Goal: Task Accomplishment & Management: Use online tool/utility

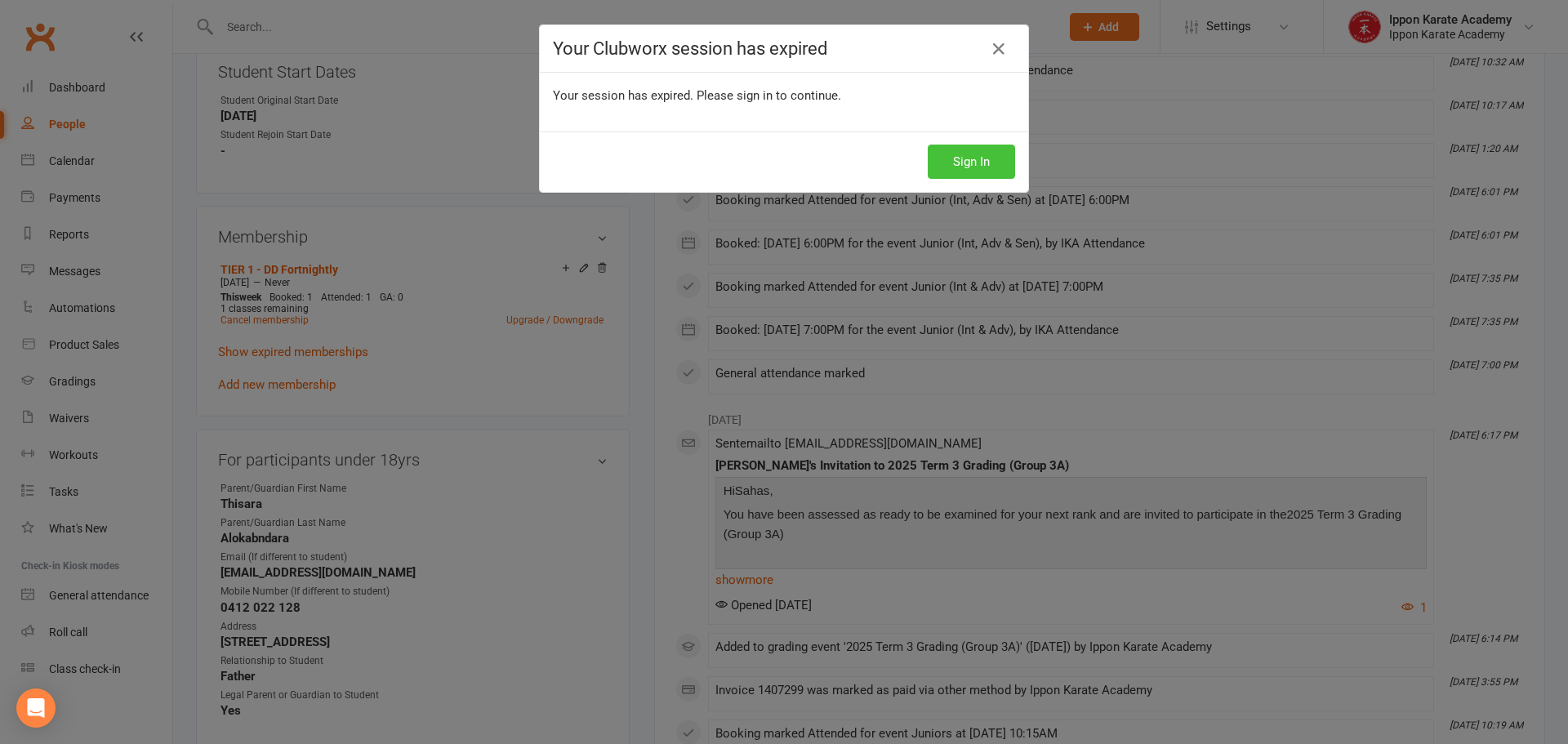
click at [973, 154] on button "Sign In" at bounding box center [970, 161] width 87 height 35
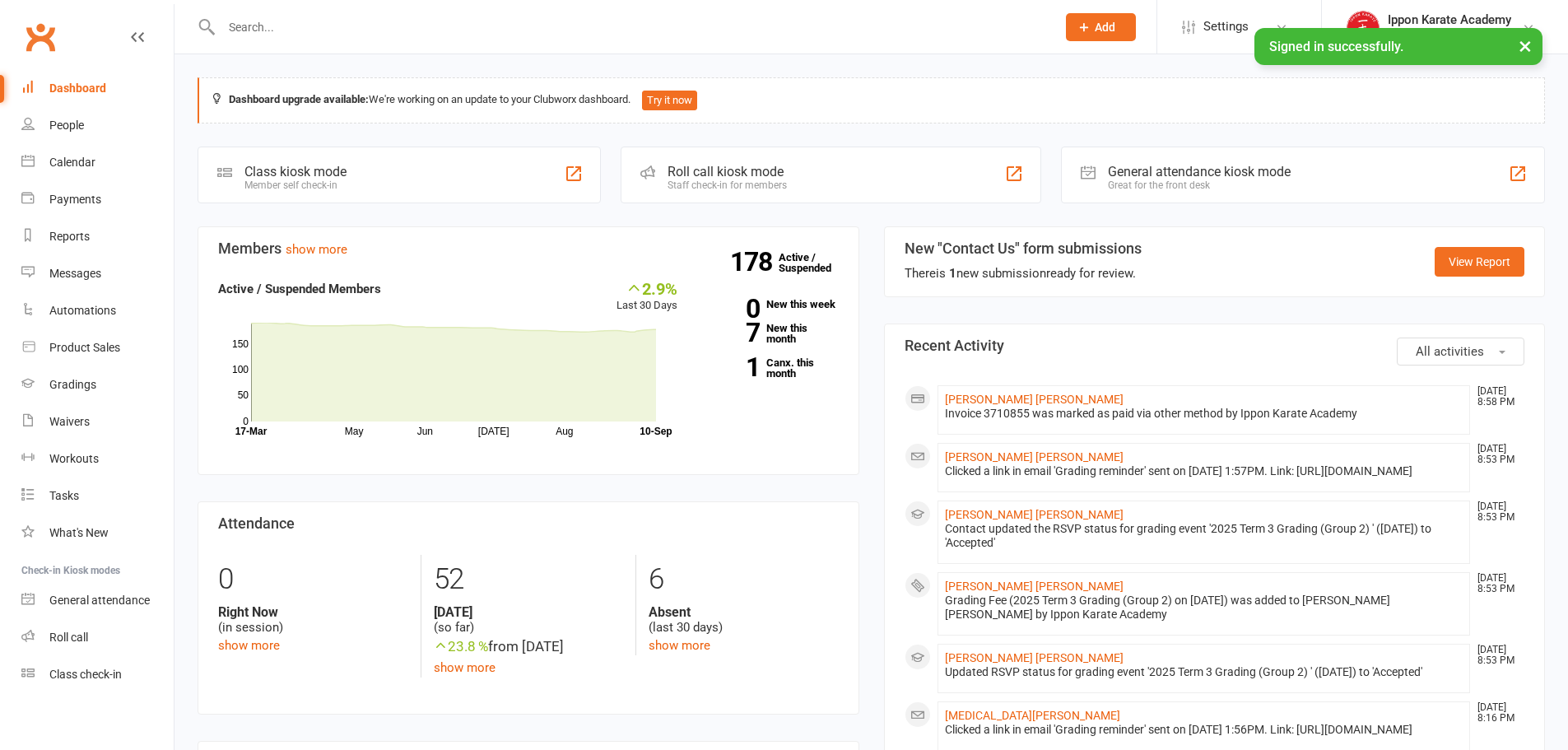
click at [662, 38] on input "text" at bounding box center [630, 27] width 828 height 23
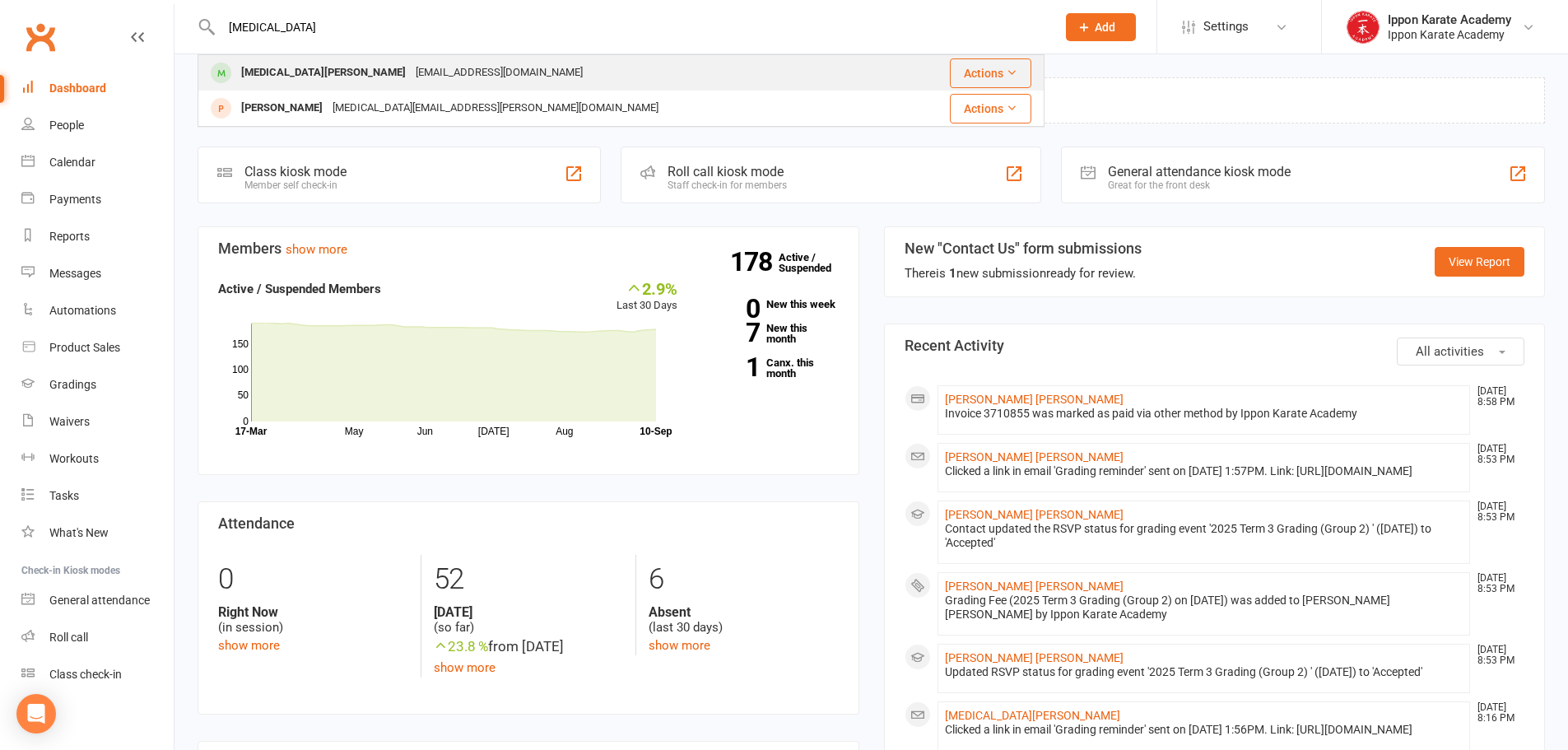
type input "[MEDICAL_DATA]"
click at [410, 68] on div "[EMAIL_ADDRESS][DOMAIN_NAME]" at bounding box center [498, 72] width 177 height 24
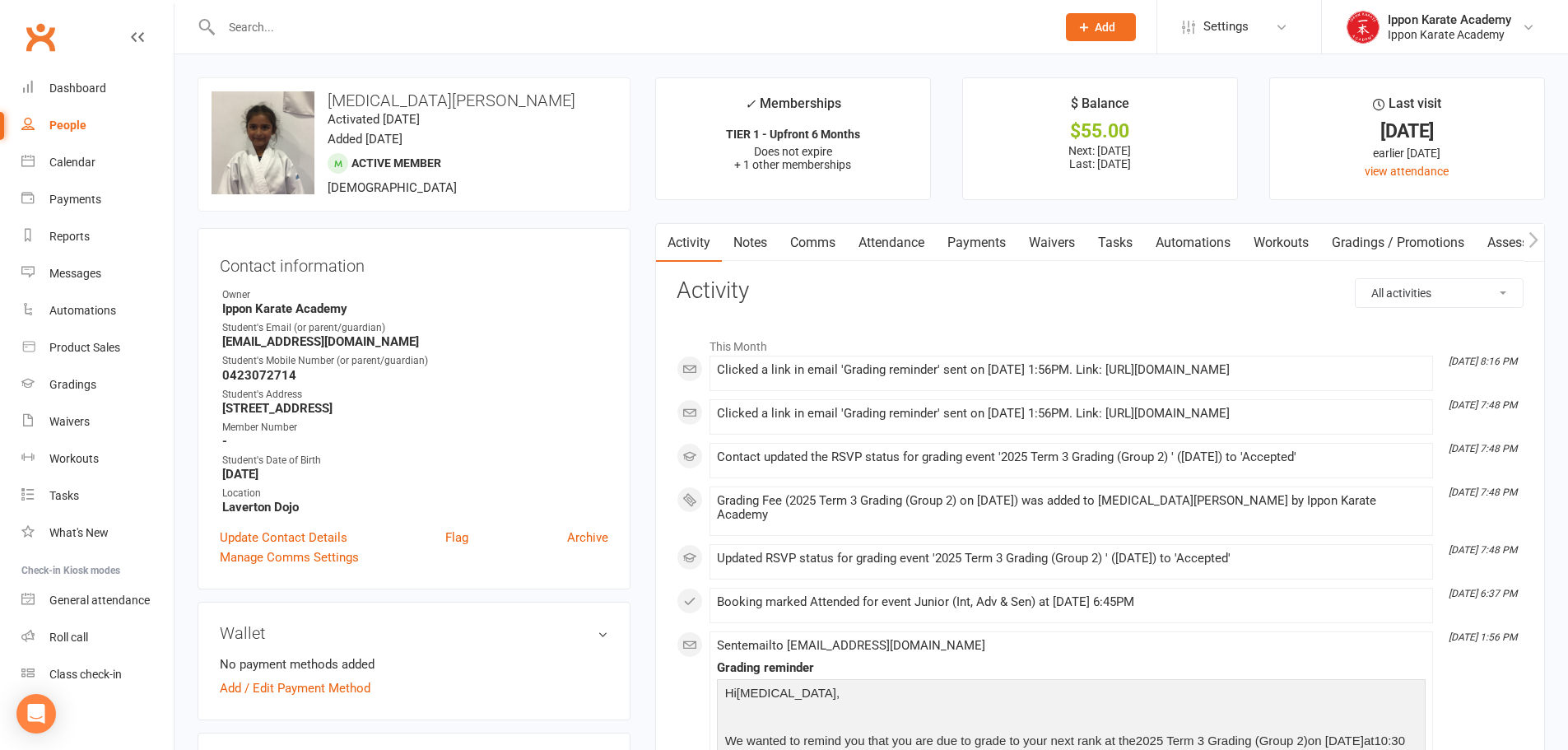
click at [1011, 245] on link "Payments" at bounding box center [976, 243] width 81 height 38
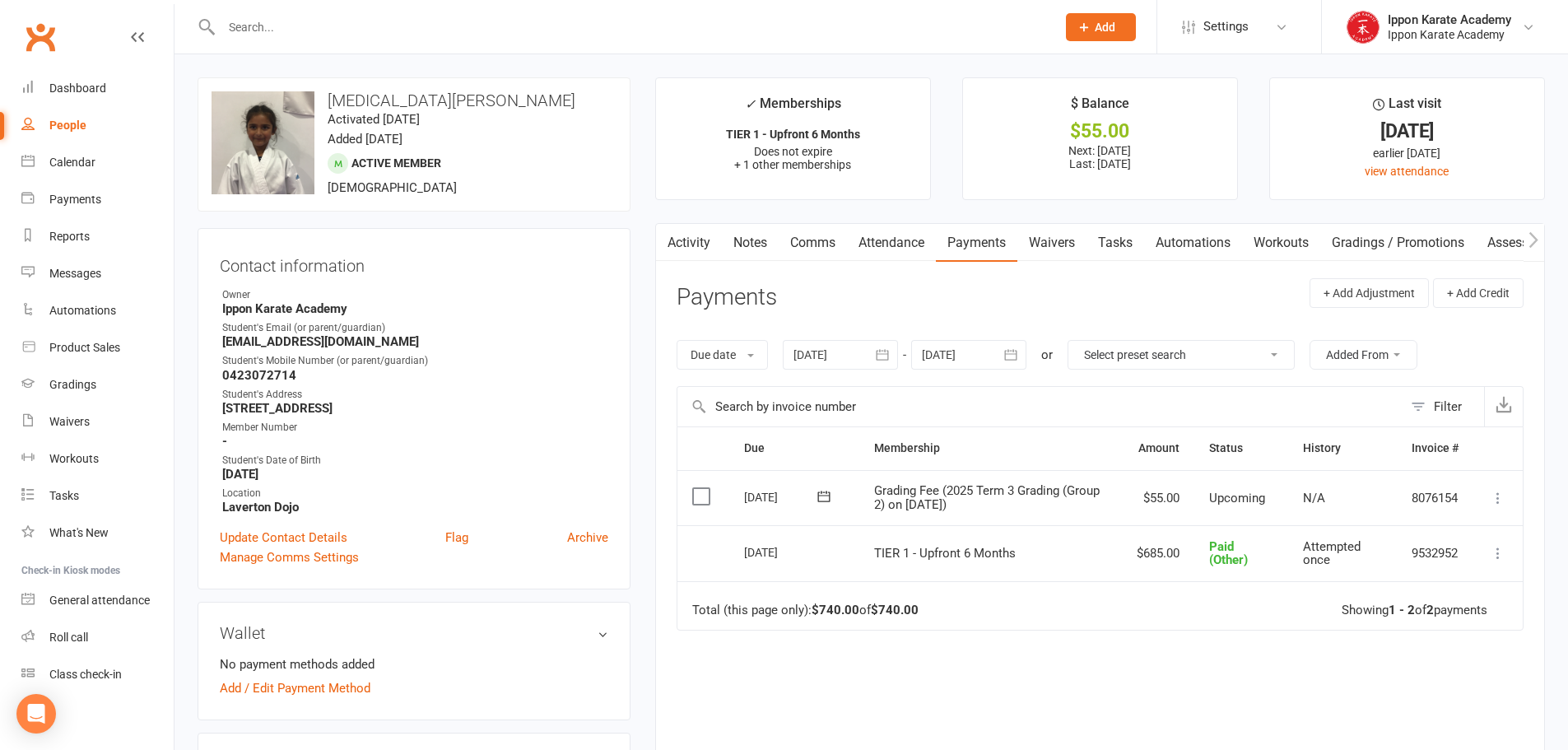
click at [1503, 501] on icon at bounding box center [1497, 497] width 16 height 16
click at [1438, 595] on link "Mark as Paid (Other)" at bounding box center [1425, 596] width 163 height 33
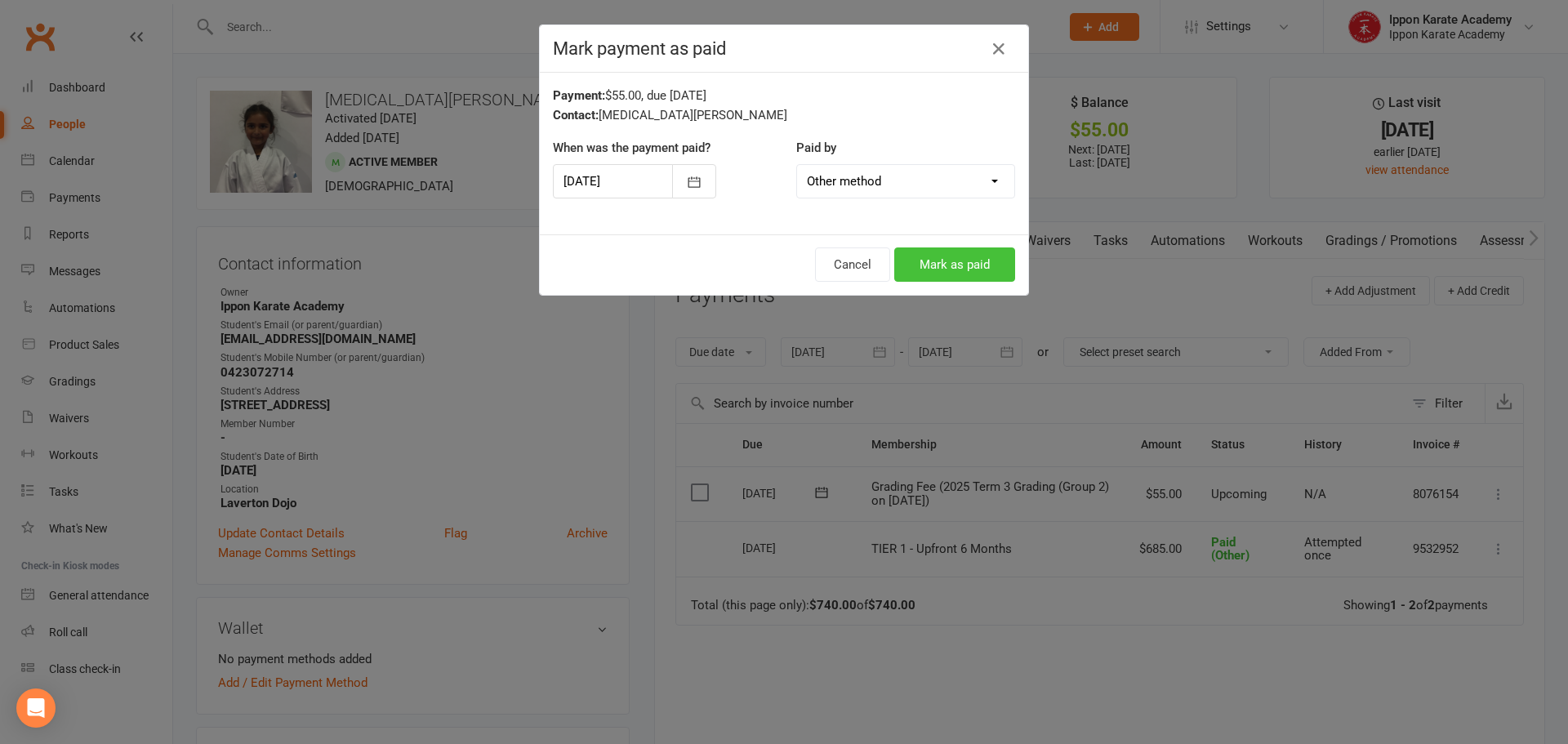
click at [946, 257] on button "Mark as paid" at bounding box center [954, 265] width 121 height 35
